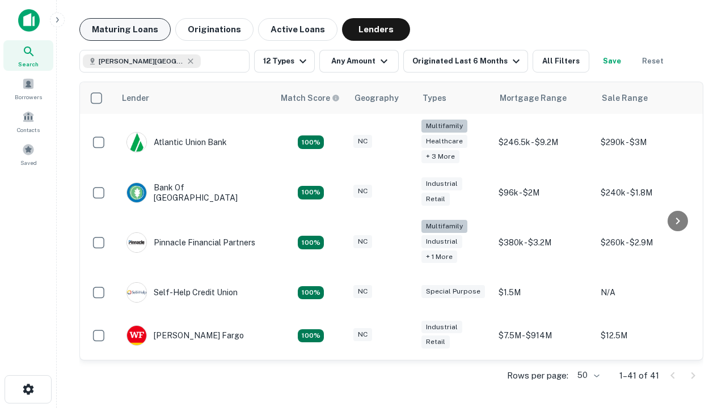
click at [125, 29] on button "Maturing Loans" at bounding box center [124, 29] width 91 height 23
